Goal: Transaction & Acquisition: Book appointment/travel/reservation

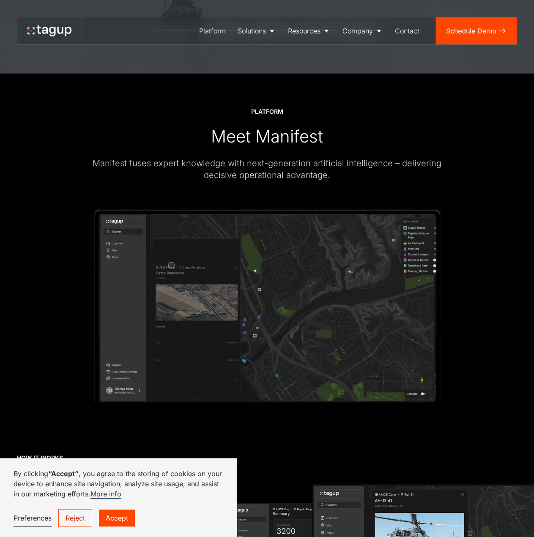
scroll to position [1405, 0]
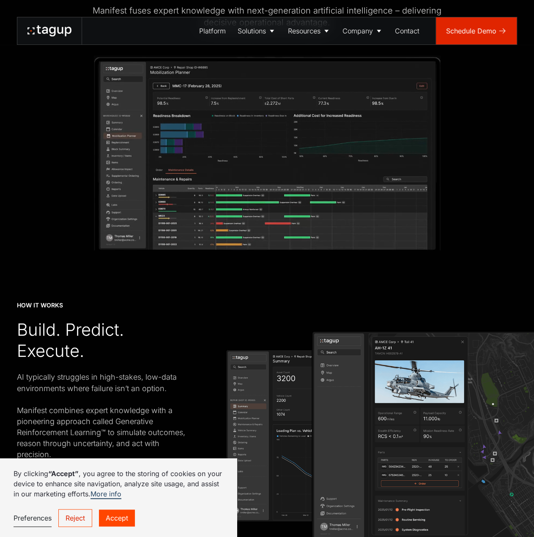
click at [470, 34] on div "Schedule Demo" at bounding box center [471, 31] width 50 height 10
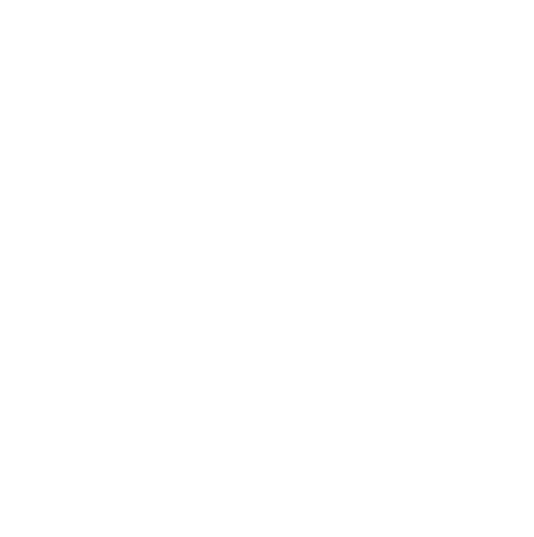
select select
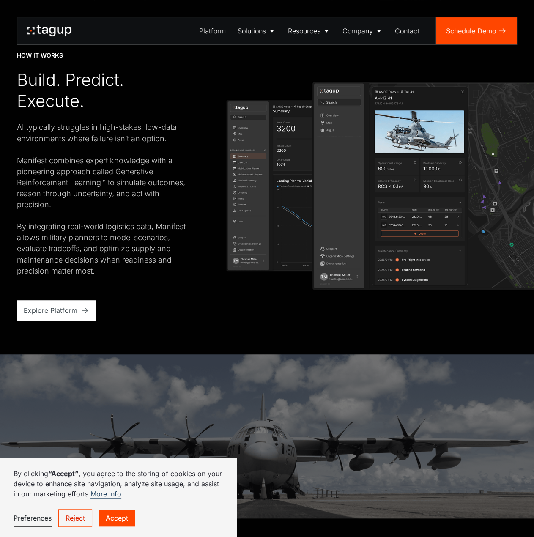
scroll to position [1701, 0]
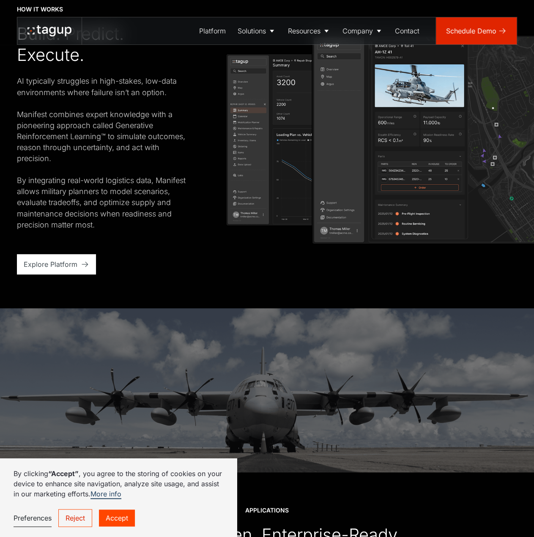
click at [500, 25] on link "Schedule Demo" at bounding box center [476, 30] width 81 height 27
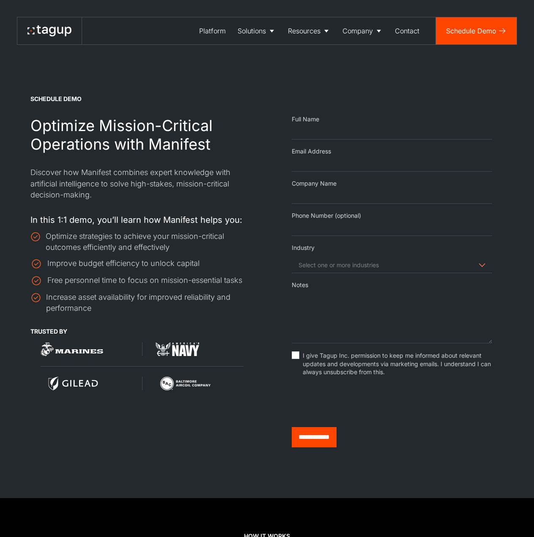
select select "Email Form"
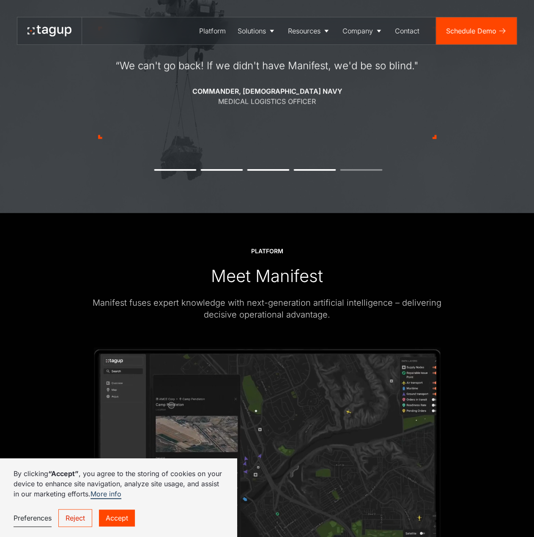
scroll to position [1066, 0]
